Goal: Find specific page/section: Find specific page/section

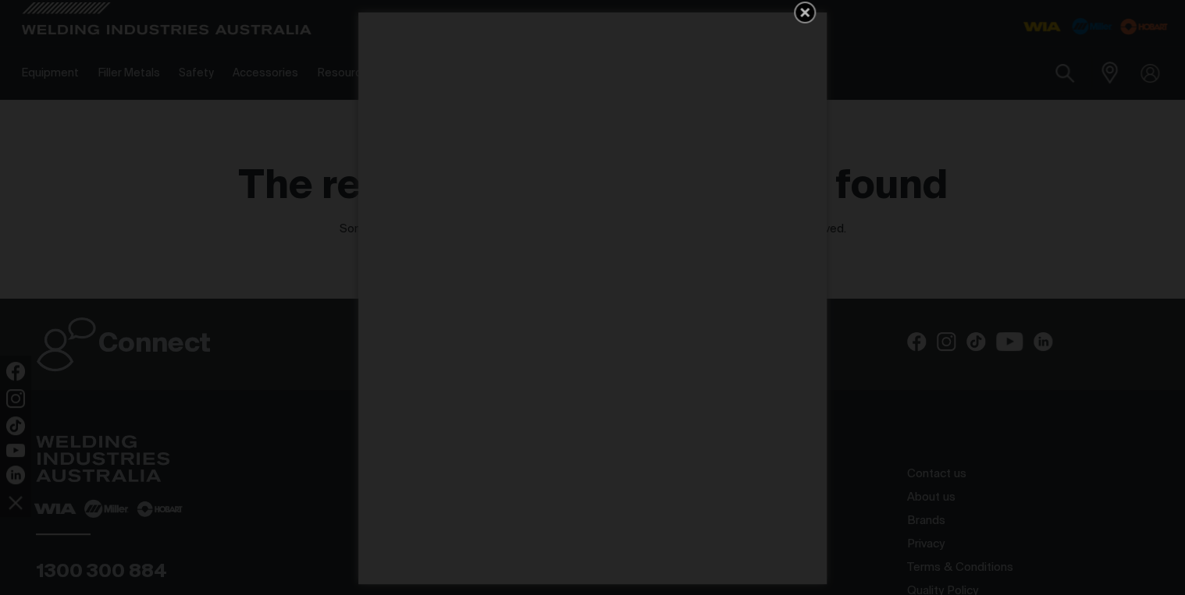
click at [802, 11] on icon "Get 5 WIA Welding Guides Free!" at bounding box center [804, 12] width 9 height 9
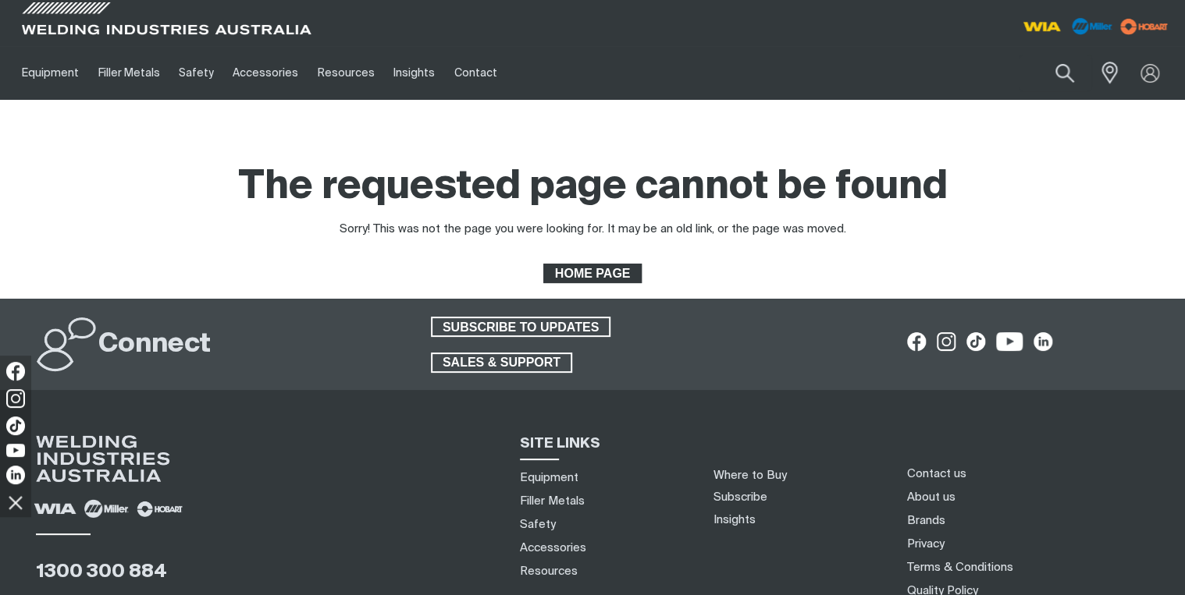
click at [569, 269] on span "HOME PAGE" at bounding box center [592, 274] width 95 height 20
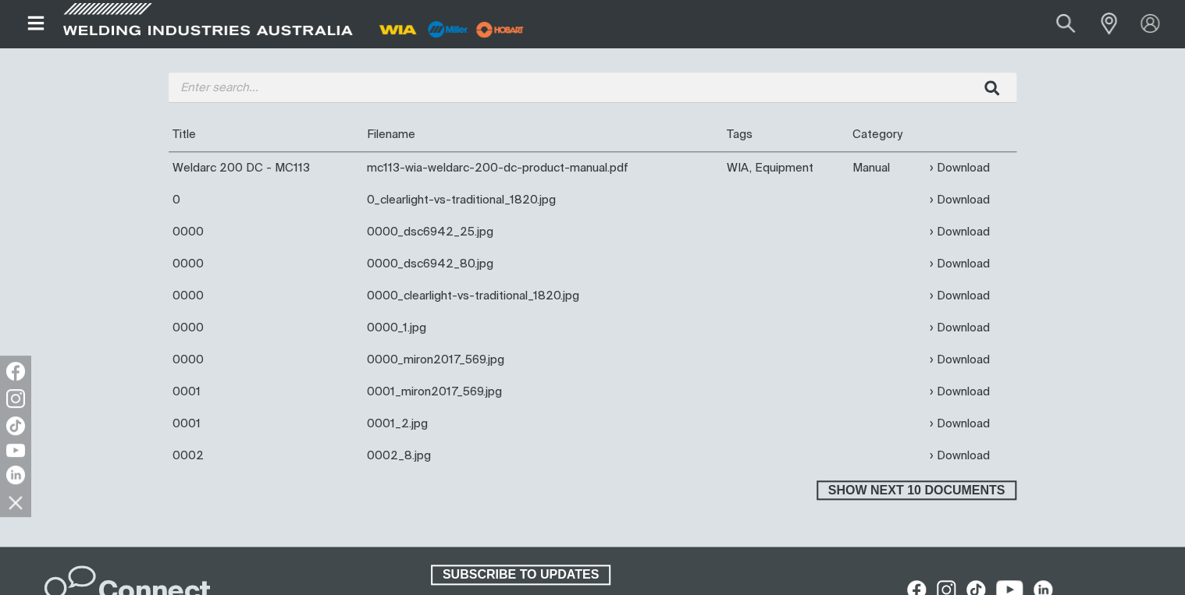
scroll to position [562, 0]
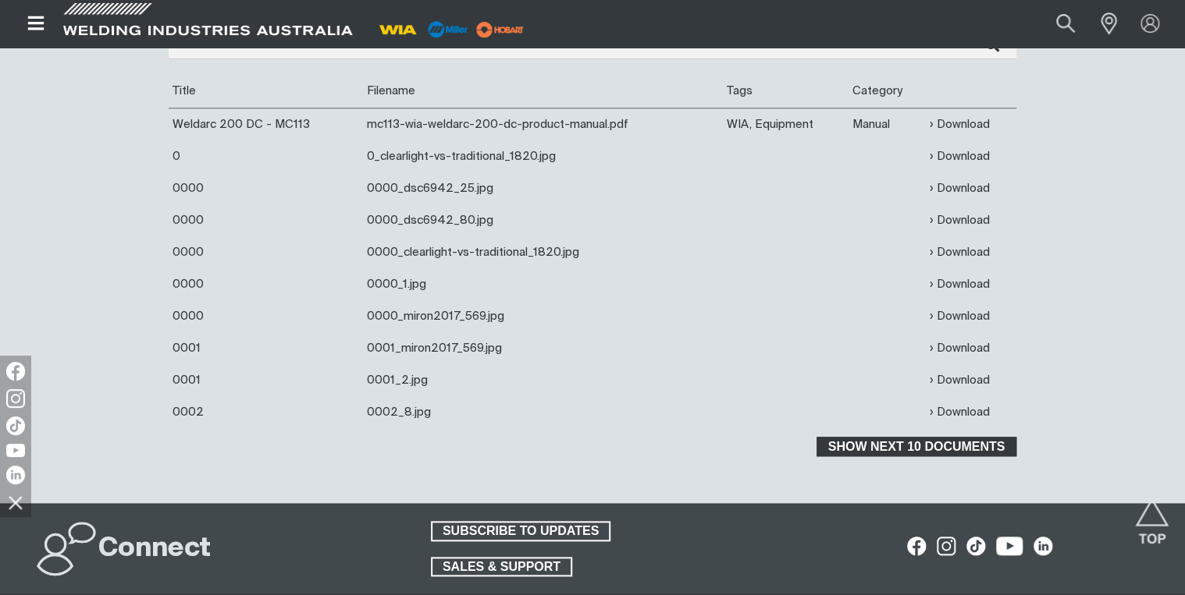
click at [852, 453] on span "Show next 10 documents" at bounding box center [916, 447] width 197 height 20
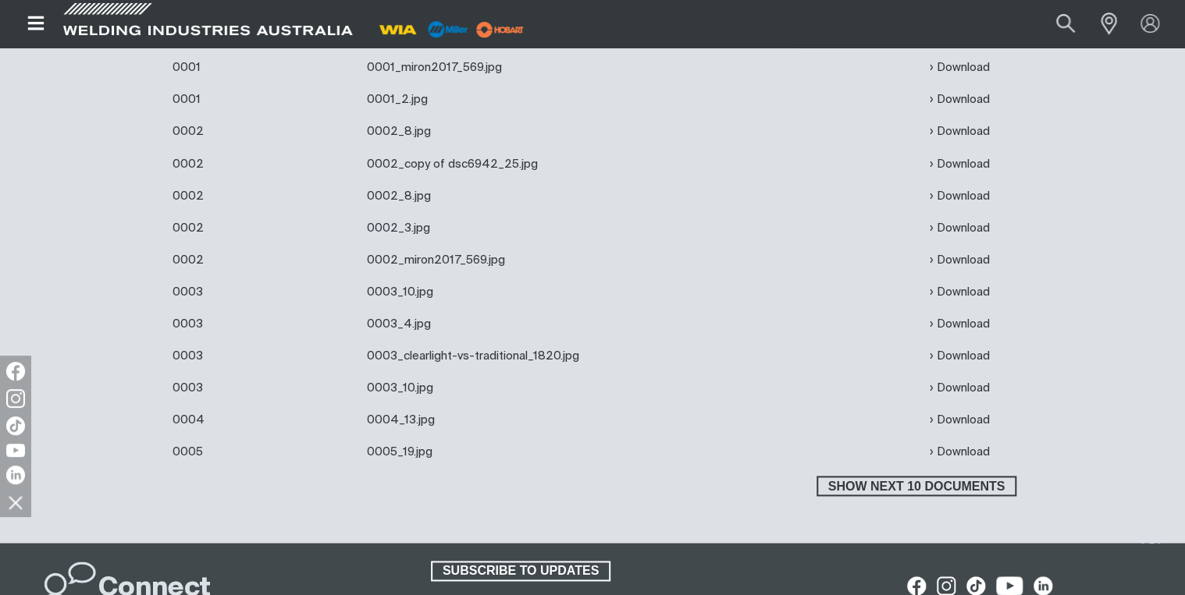
scroll to position [874, 0]
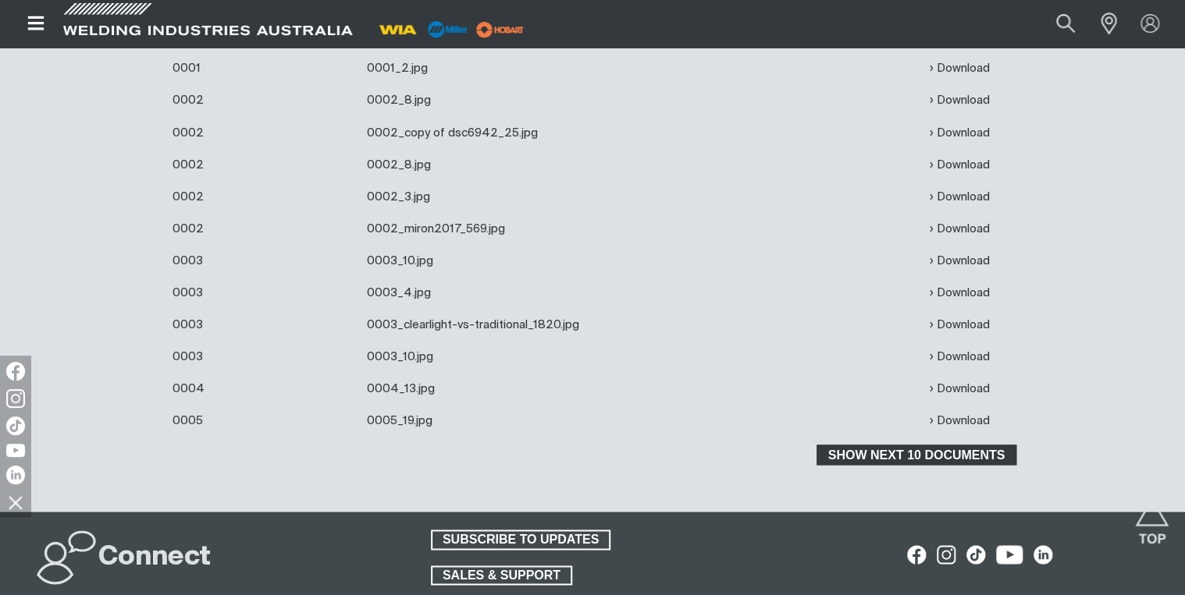
click at [919, 461] on span "Show next 10 documents" at bounding box center [916, 455] width 197 height 20
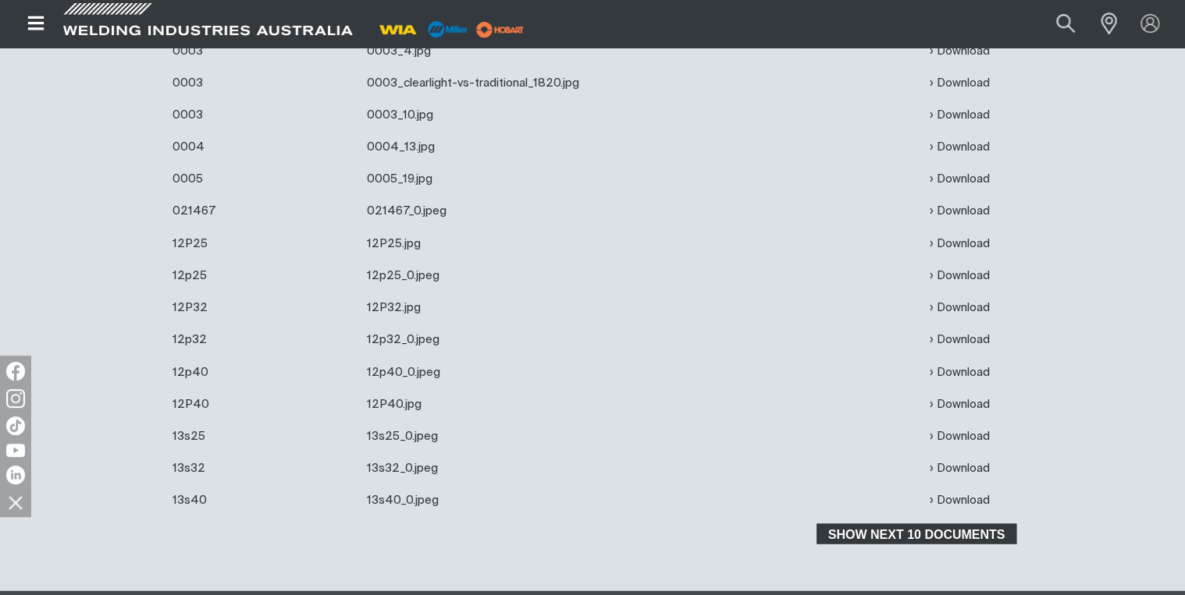
scroll to position [1186, 0]
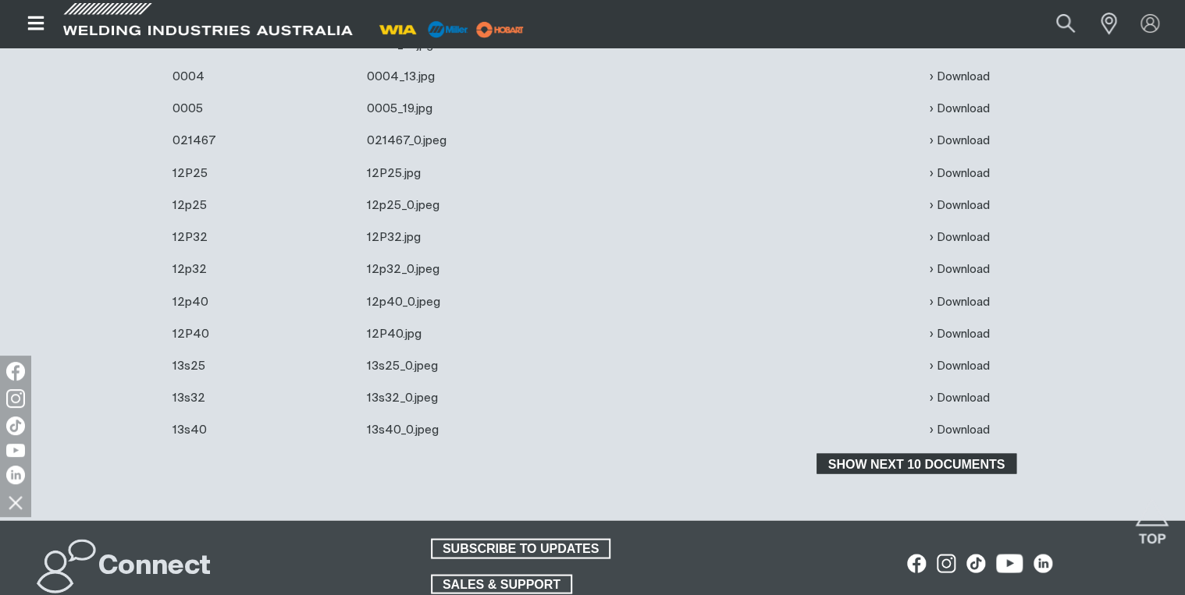
click at [919, 461] on span "Show next 10 documents" at bounding box center [916, 463] width 197 height 20
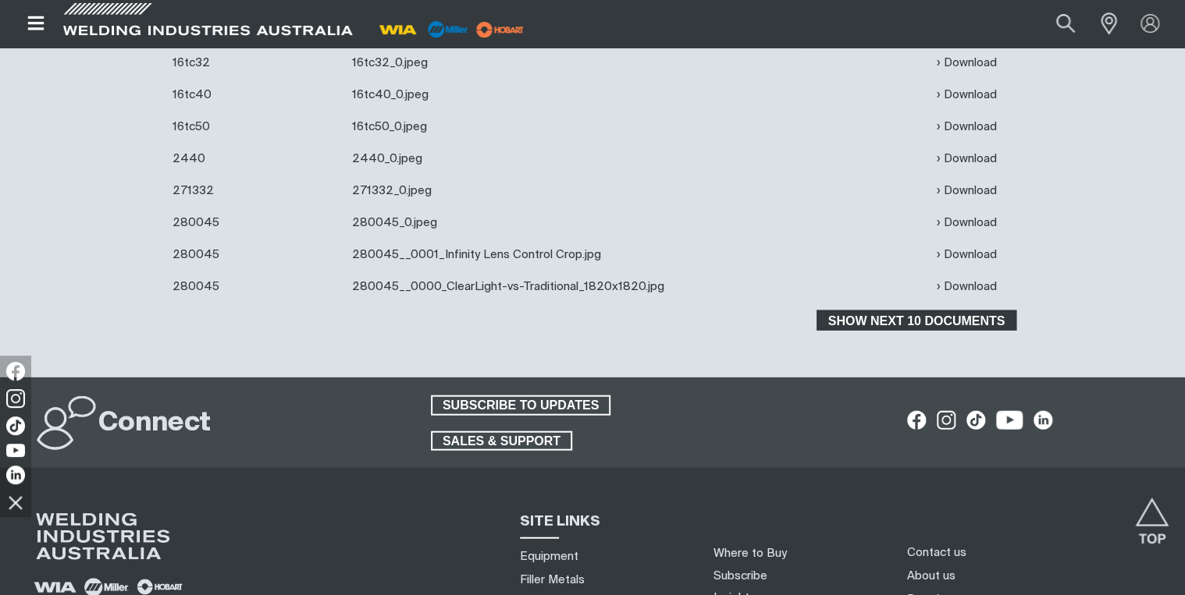
scroll to position [1686, 0]
